Goal: Use online tool/utility: Use online tool/utility

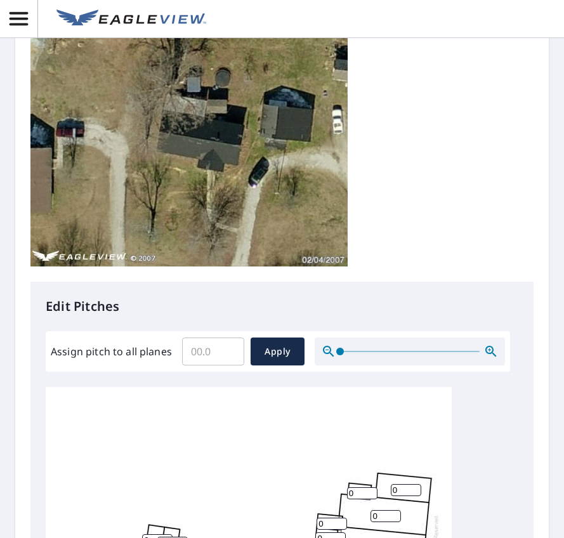
scroll to position [254, 0]
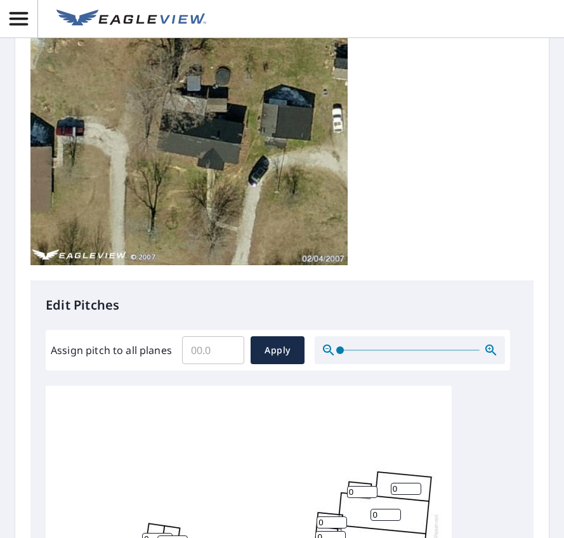
click at [219, 350] on input "Assign pitch to all planes" at bounding box center [213, 351] width 62 height 36
type input "5"
click at [273, 352] on span "Apply" at bounding box center [278, 351] width 34 height 16
type input "5"
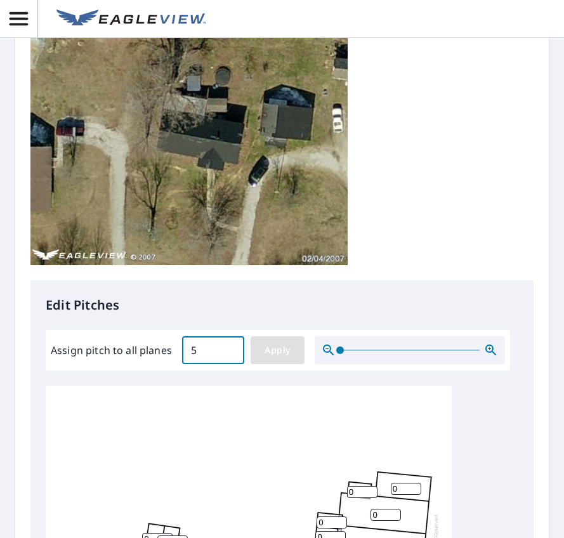
type input "5"
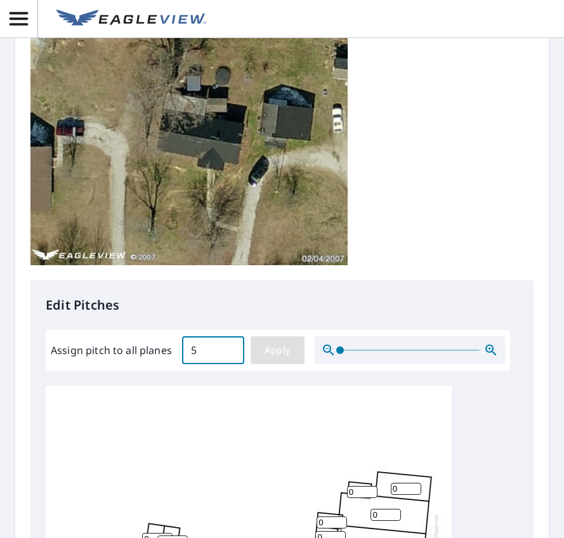
type input "5"
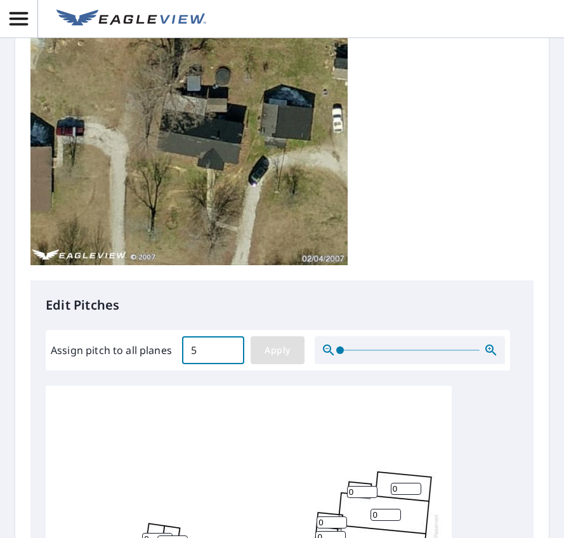
type input "5"
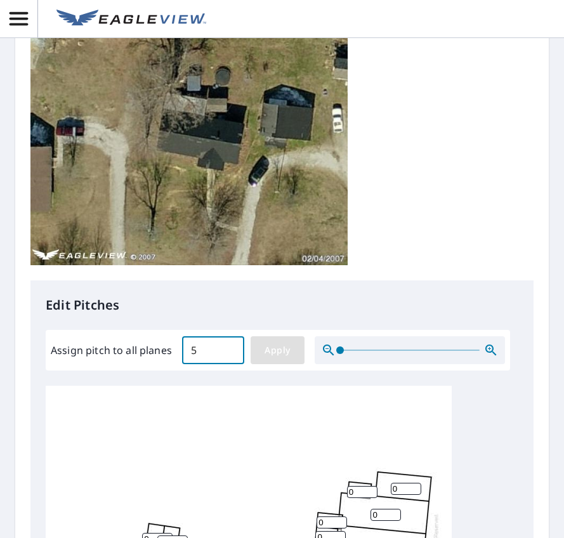
type input "5"
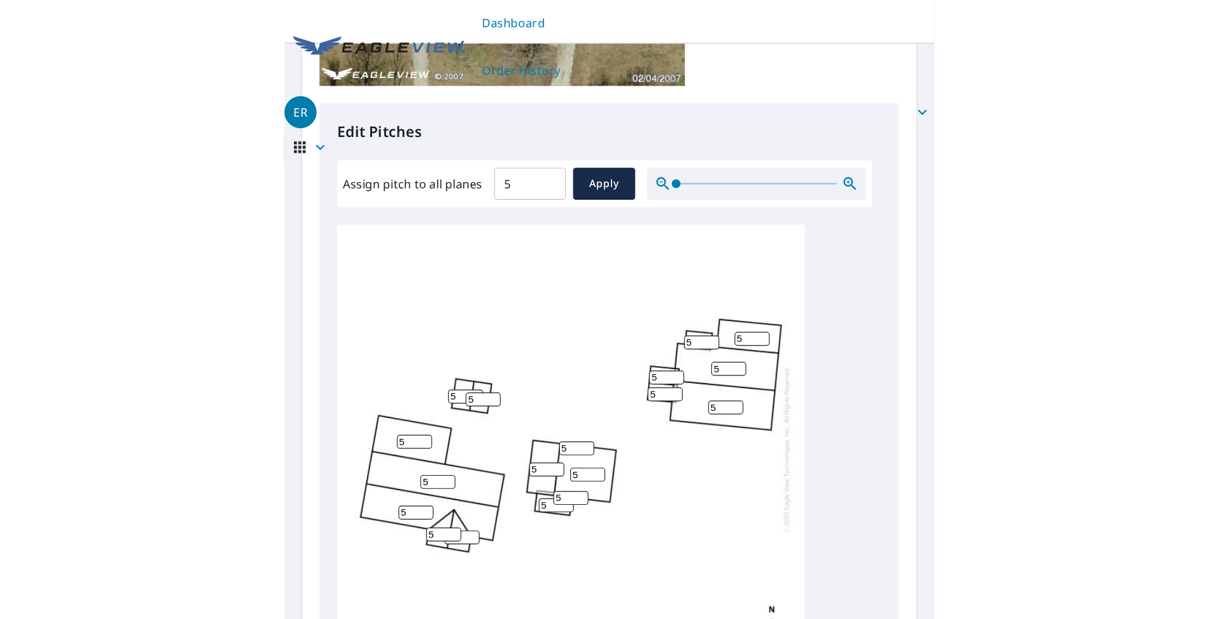
scroll to position [385, 0]
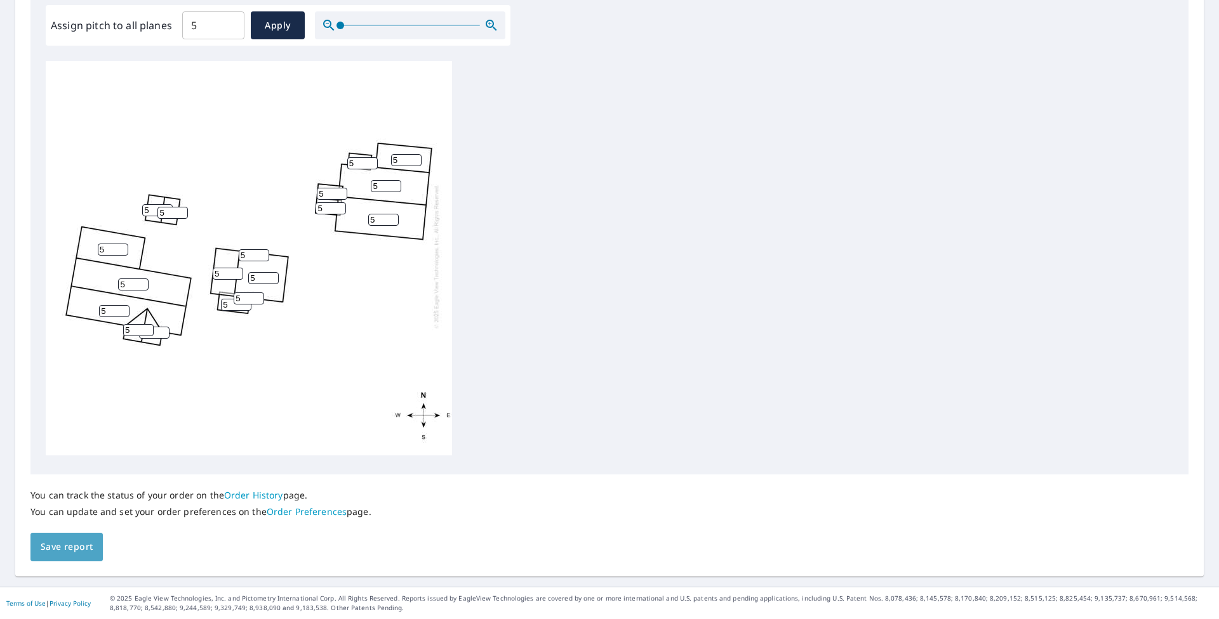
click at [59, 538] on span "Save report" at bounding box center [67, 547] width 52 height 16
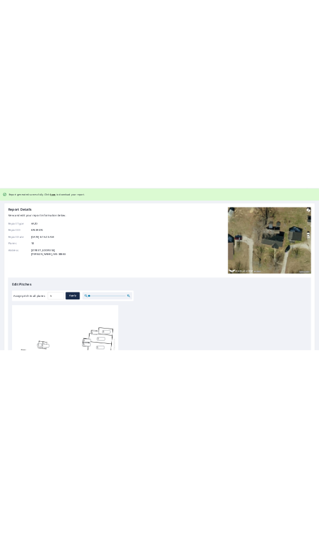
scroll to position [0, 0]
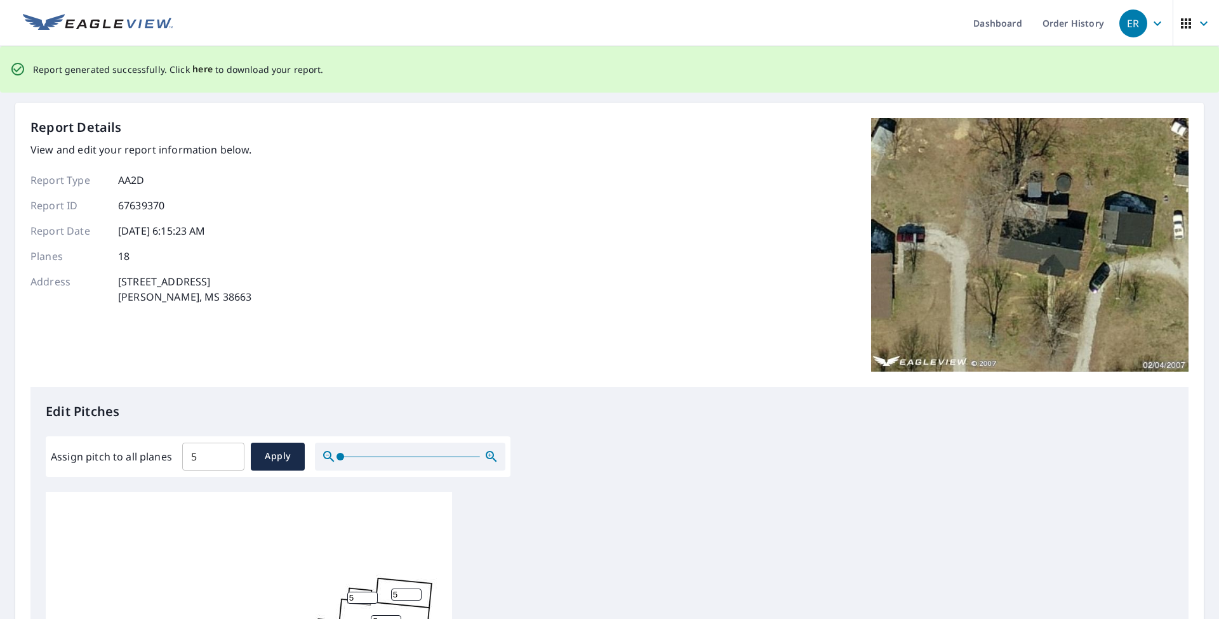
click at [201, 67] on span "here" at bounding box center [202, 70] width 21 height 16
